Goal: Task Accomplishment & Management: Manage account settings

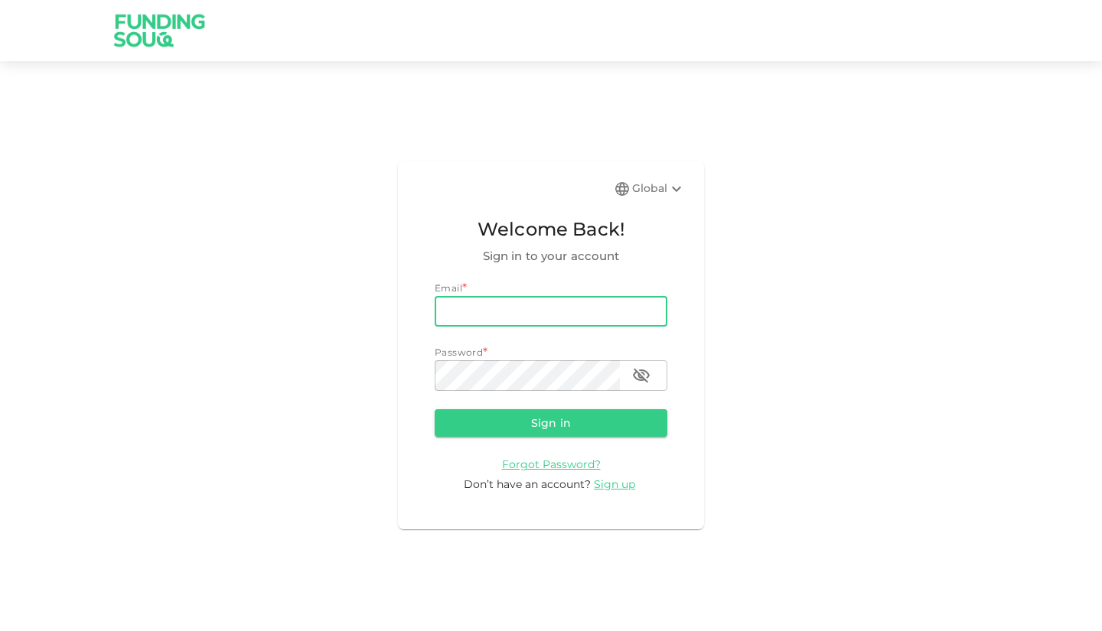
click at [524, 311] on input "email" at bounding box center [551, 311] width 233 height 31
type input "[EMAIL_ADDRESS][DOMAIN_NAME]"
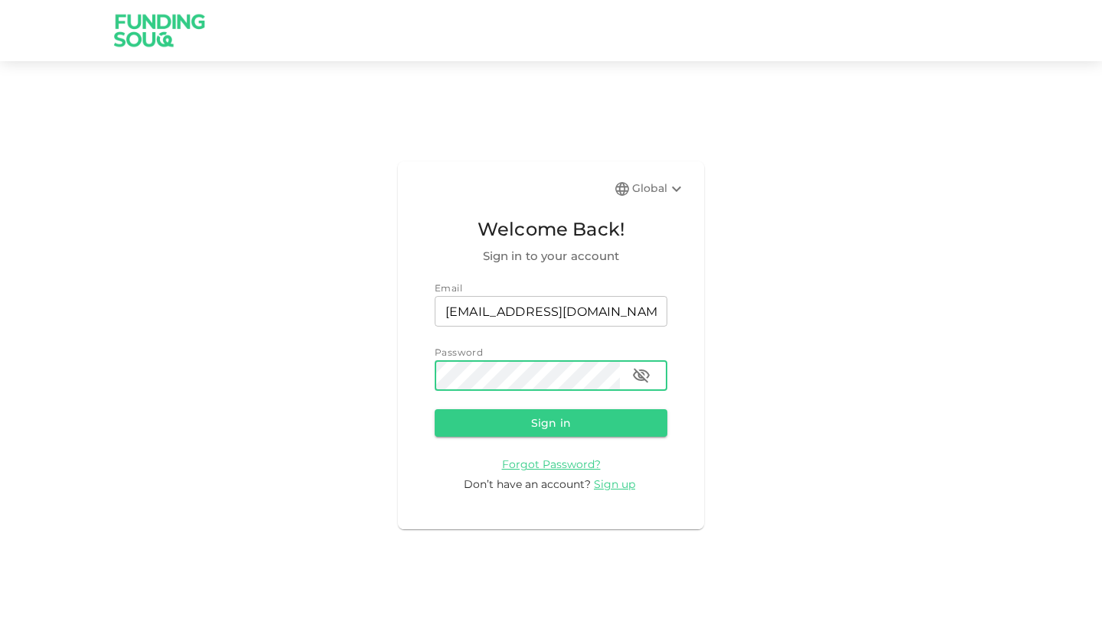
click at [435, 409] on button "Sign in" at bounding box center [551, 423] width 233 height 28
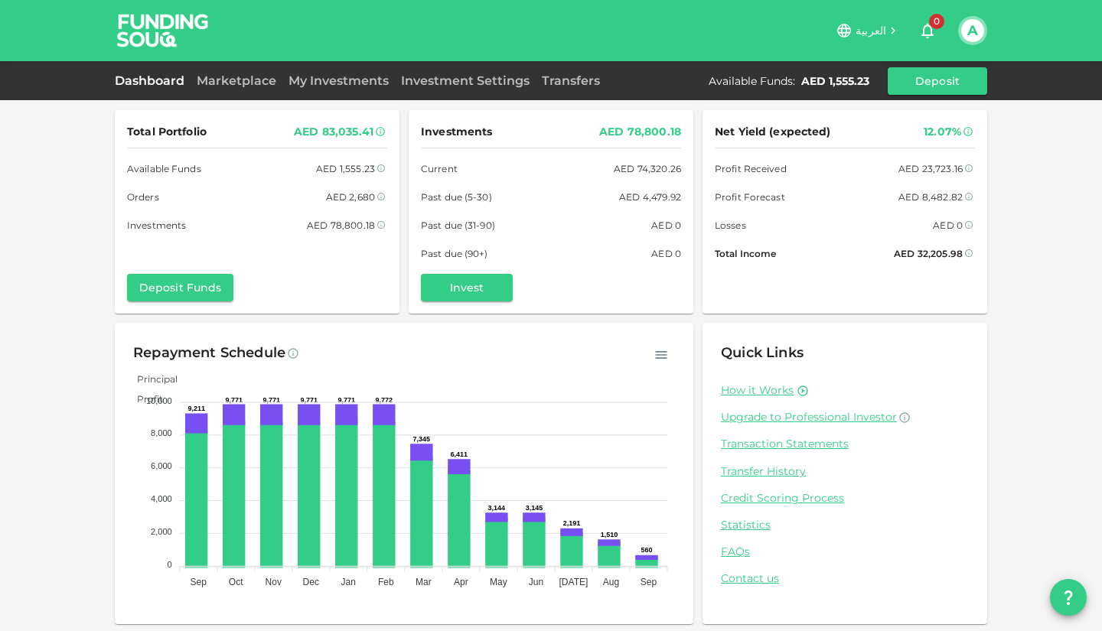
click at [151, 86] on link "Dashboard" at bounding box center [153, 80] width 76 height 15
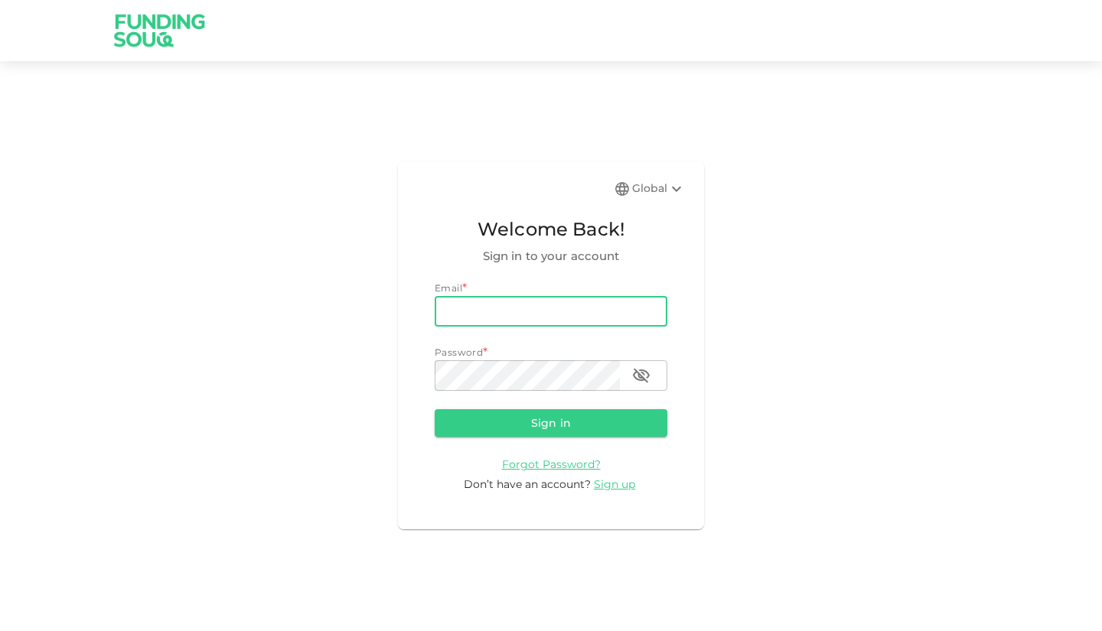
click at [482, 312] on input "email" at bounding box center [551, 311] width 233 height 31
type input "[EMAIL_ADDRESS][DOMAIN_NAME]"
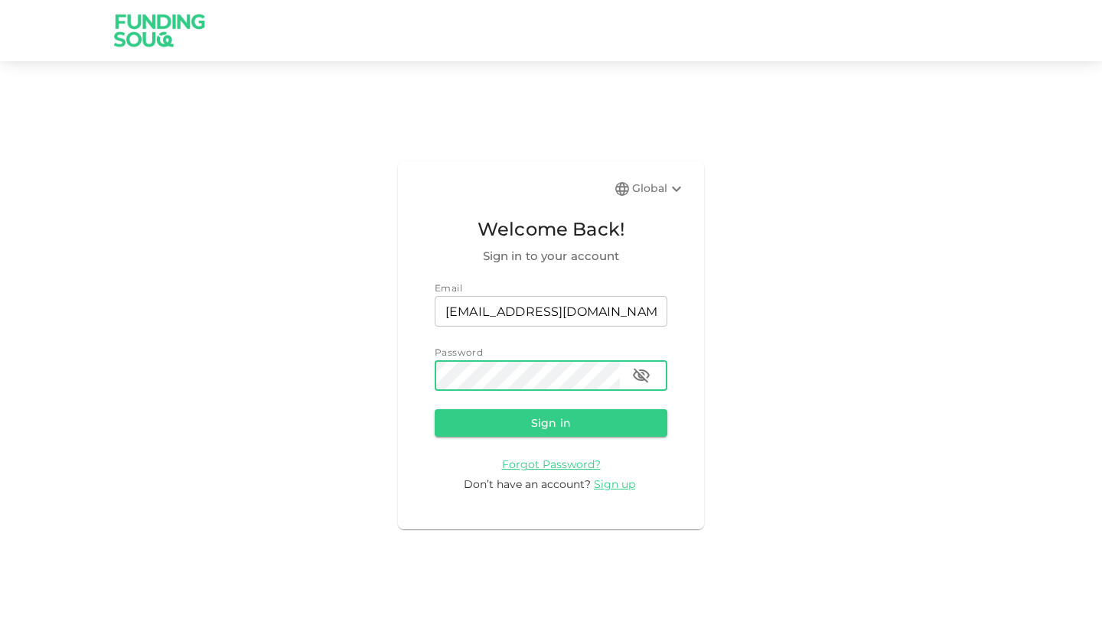
click at [435, 409] on button "Sign in" at bounding box center [551, 423] width 233 height 28
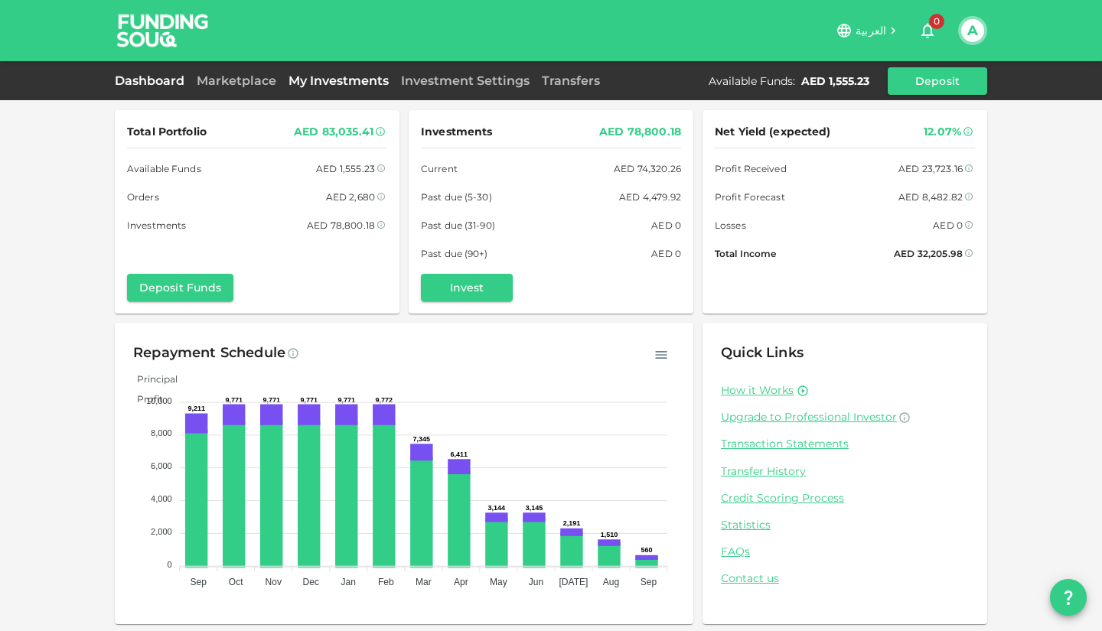
click at [314, 85] on link "My Investments" at bounding box center [338, 80] width 112 height 15
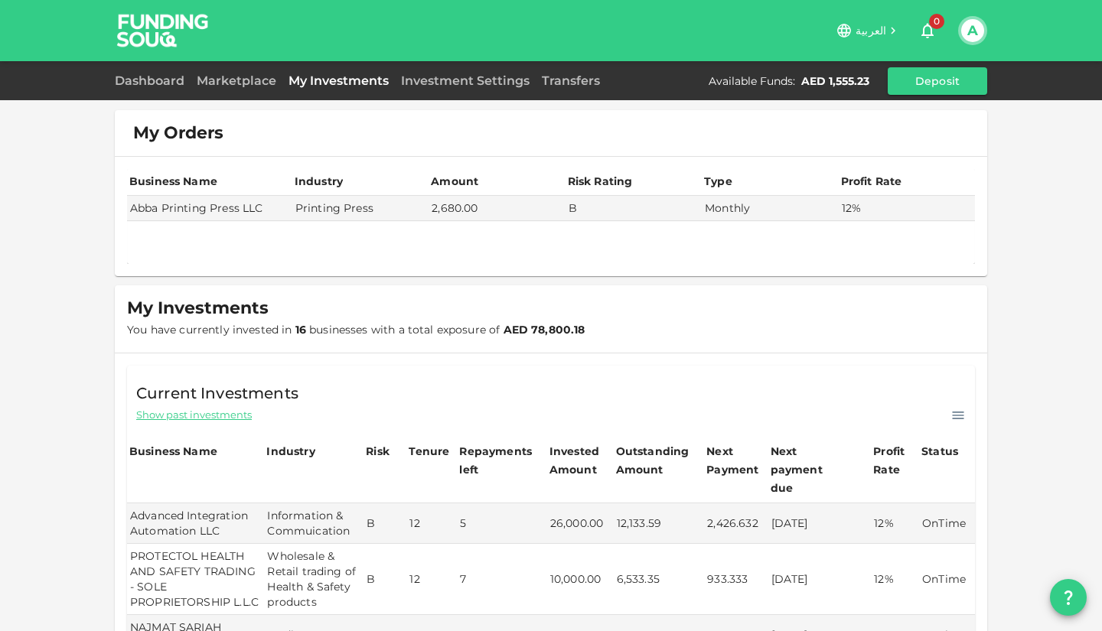
click at [430, 143] on div "My Orders" at bounding box center [551, 133] width 872 height 46
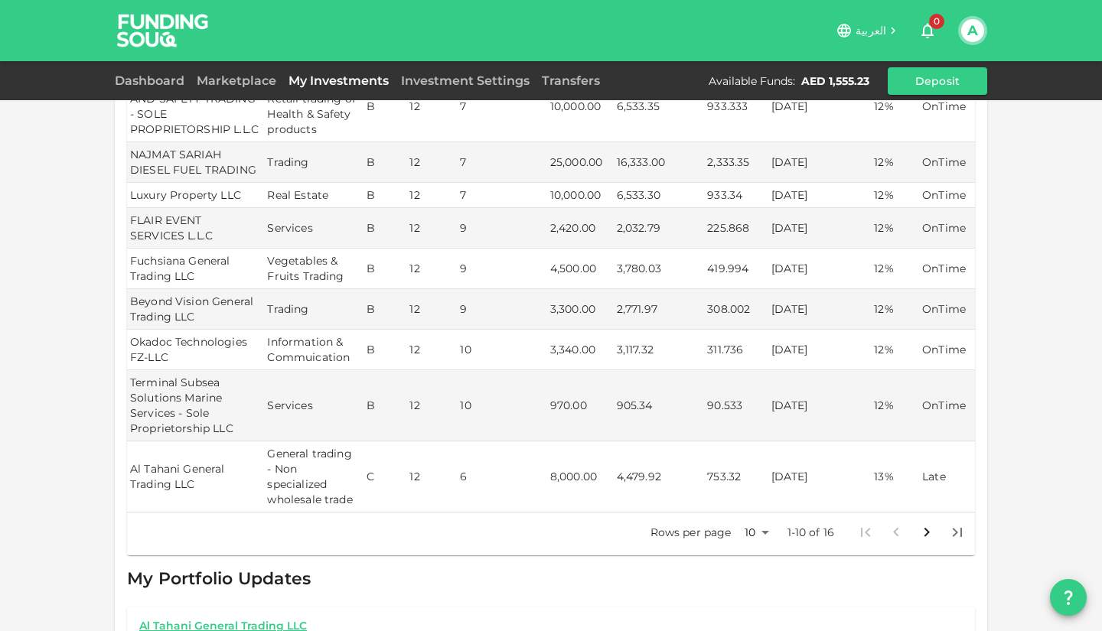
scroll to position [520, 0]
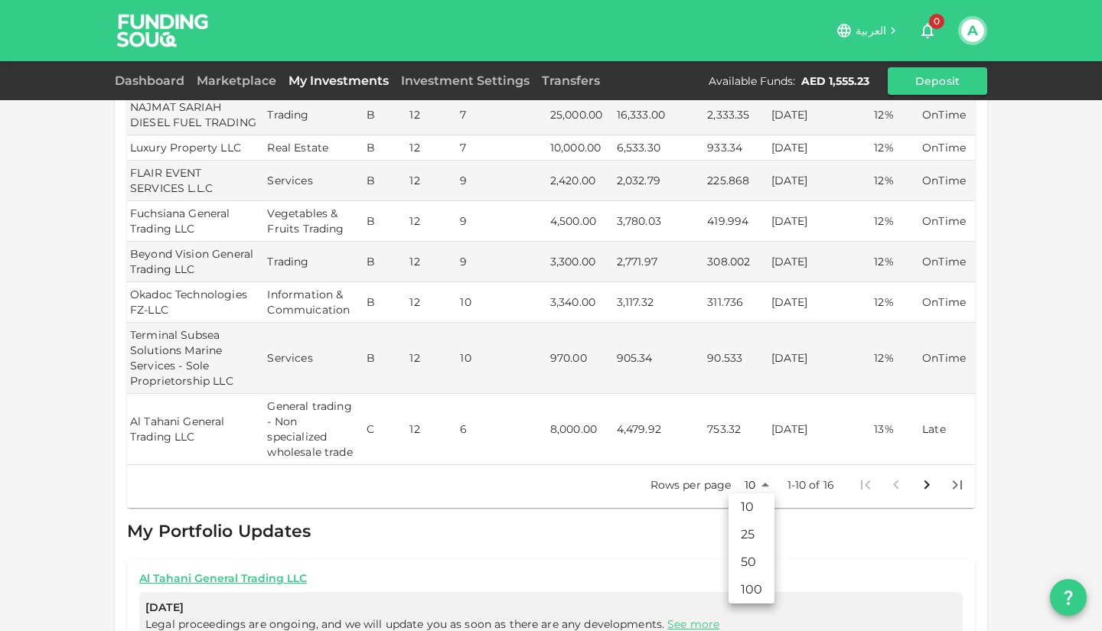
click at [747, 486] on body "العربية 0 A Dashboard Marketplace My Investments Investment Settings Transfers …" at bounding box center [551, 315] width 1102 height 631
click at [745, 535] on li "25" at bounding box center [751, 535] width 46 height 28
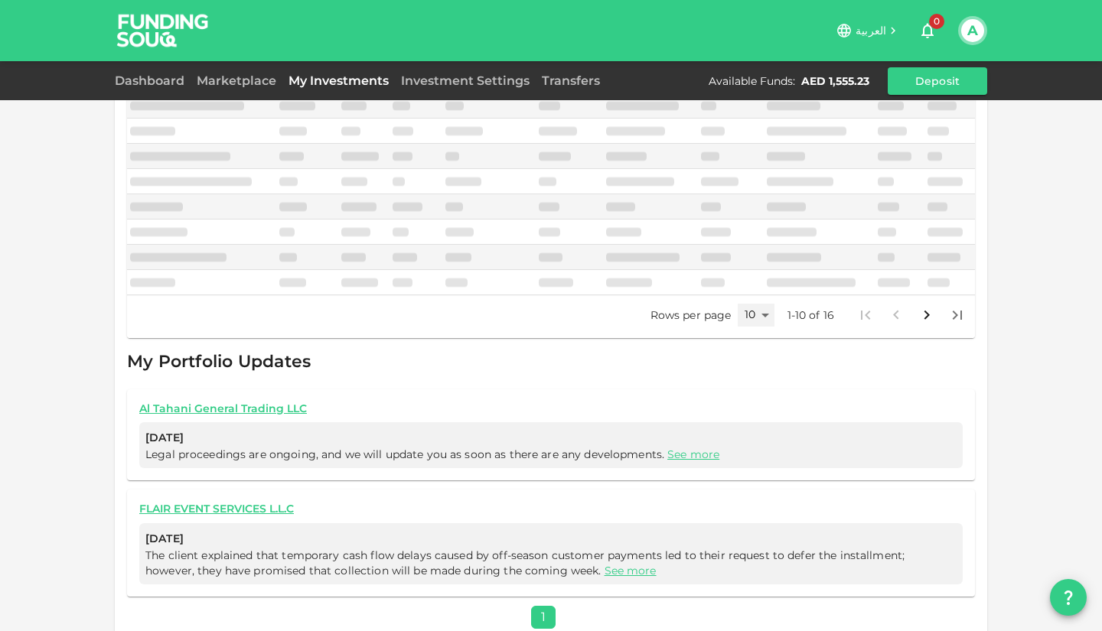
type input "25"
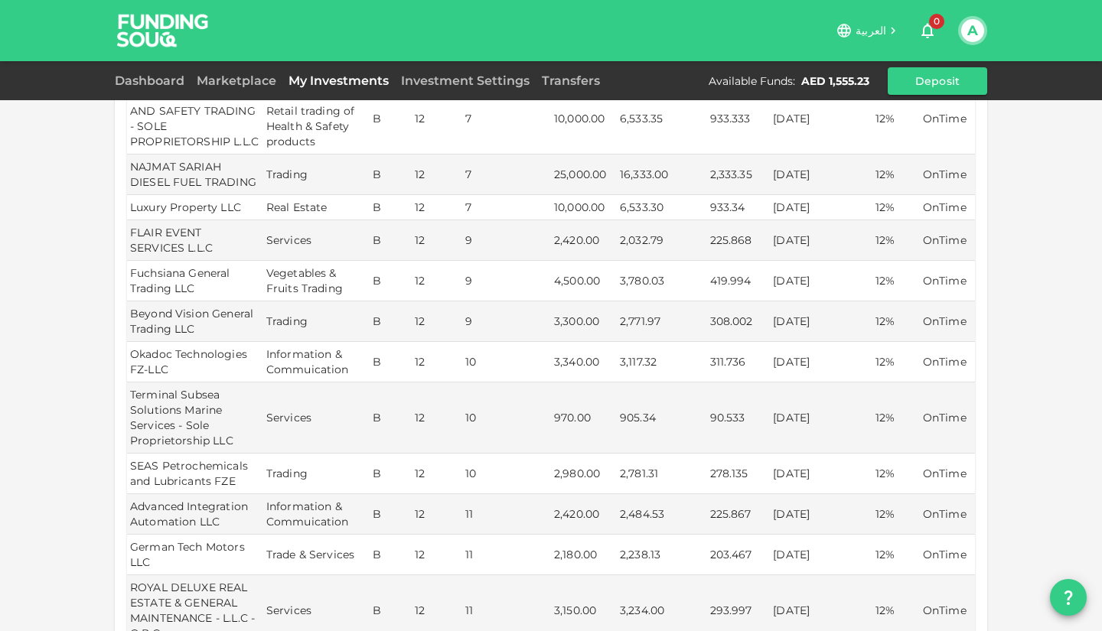
scroll to position [0, 0]
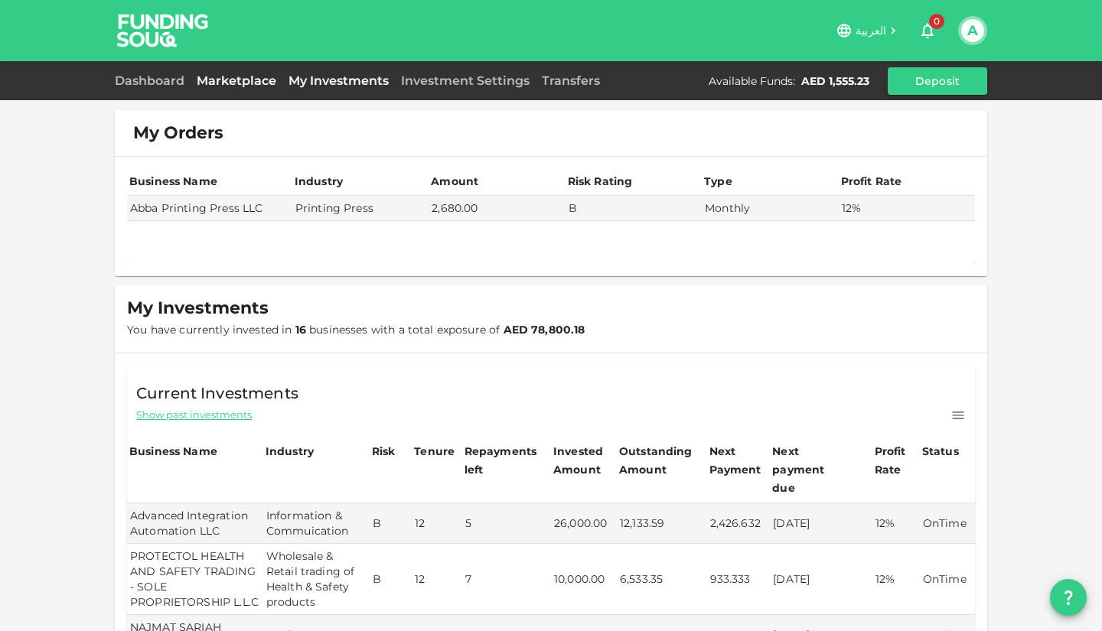
click at [218, 84] on link "Marketplace" at bounding box center [236, 80] width 92 height 15
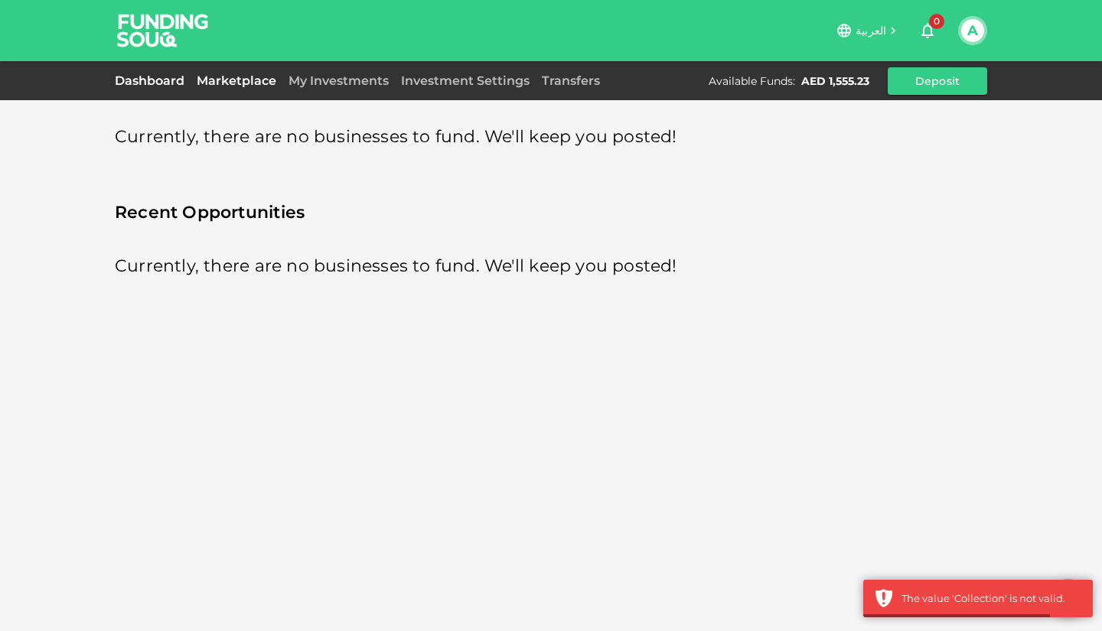
click at [160, 83] on link "Dashboard" at bounding box center [153, 80] width 76 height 15
